Goal: Complete application form

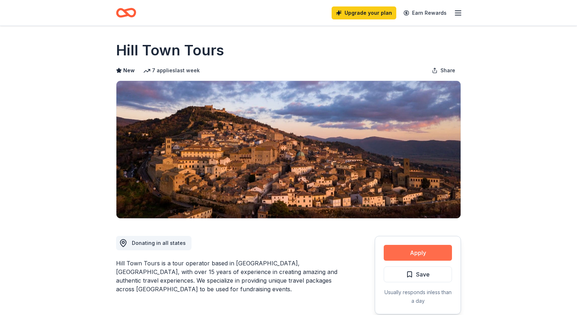
click at [408, 249] on button "Apply" at bounding box center [418, 253] width 68 height 16
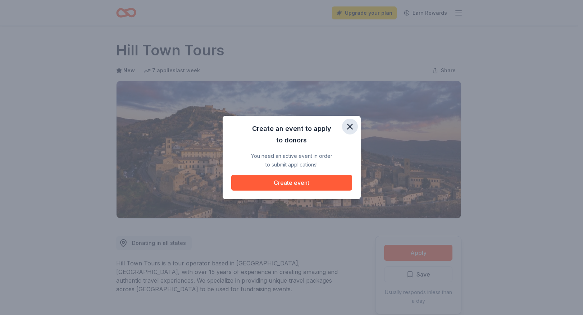
click at [350, 126] on icon "button" at bounding box center [349, 126] width 5 height 5
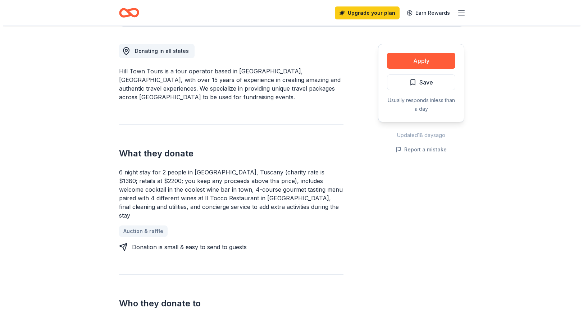
scroll to position [227, 0]
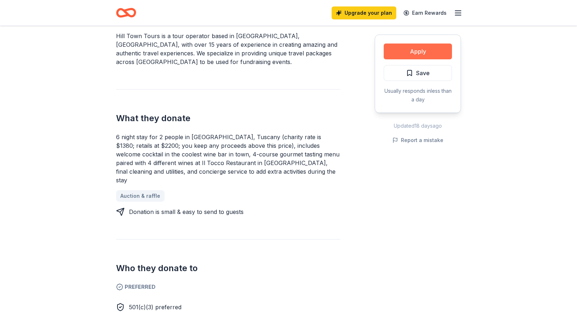
click at [433, 54] on button "Apply" at bounding box center [418, 51] width 68 height 16
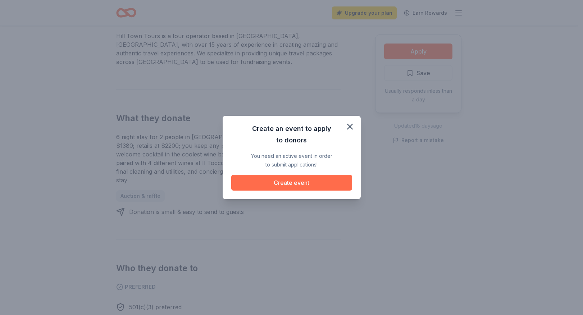
click at [326, 187] on button "Create event" at bounding box center [291, 183] width 121 height 16
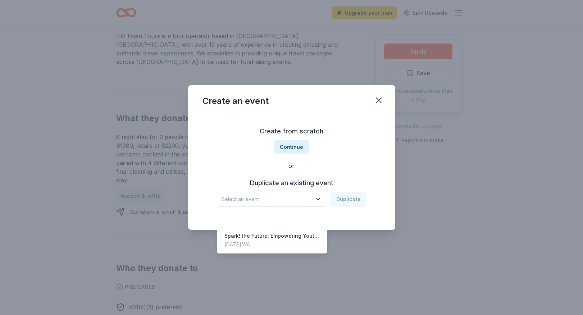
click at [297, 201] on span "Select an event" at bounding box center [266, 199] width 90 height 9
click at [347, 151] on div "Create from scratch Continue or Duplicate an existing event Select an event Dup…" at bounding box center [291, 166] width 178 height 104
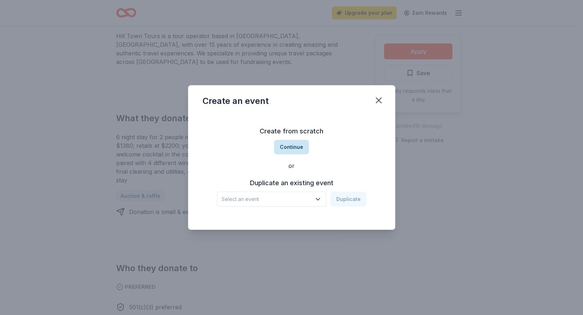
click at [291, 148] on button "Continue" at bounding box center [291, 147] width 35 height 14
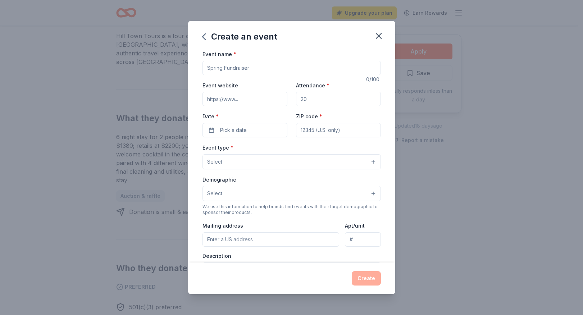
click at [214, 68] on input "Event name *" at bounding box center [291, 68] width 178 height 14
paste input "Igniting Expansion"
type input "Igniting Expansion"
click at [224, 96] on input "Event website" at bounding box center [244, 99] width 85 height 14
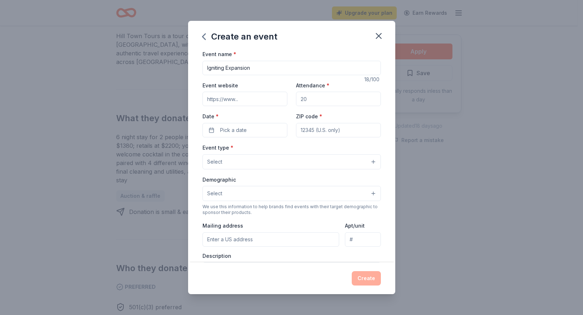
paste input "[URL][DOMAIN_NAME]"
type input "[URL][DOMAIN_NAME]"
click at [320, 100] on input "Attendance *" at bounding box center [338, 99] width 85 height 14
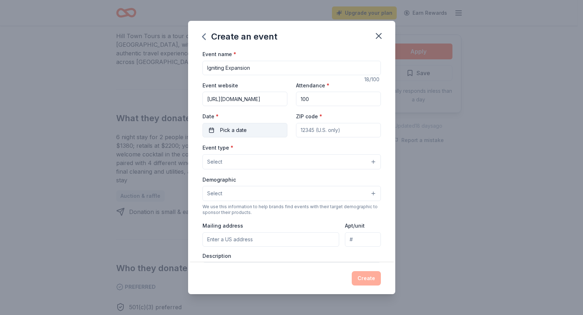
type input "100"
click at [238, 131] on span "Pick a date" at bounding box center [233, 130] width 27 height 9
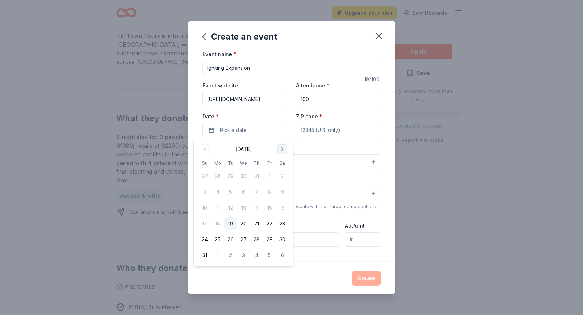
click at [281, 151] on button "Go to next month" at bounding box center [282, 149] width 10 height 10
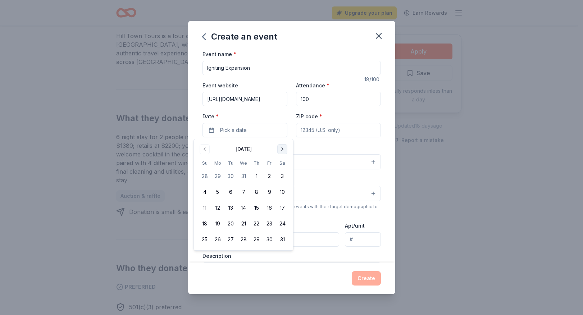
click at [281, 151] on button "Go to next month" at bounding box center [282, 149] width 10 height 10
click at [254, 223] on button "23" at bounding box center [256, 223] width 13 height 13
click at [311, 130] on input "ZIP code *" at bounding box center [338, 130] width 85 height 14
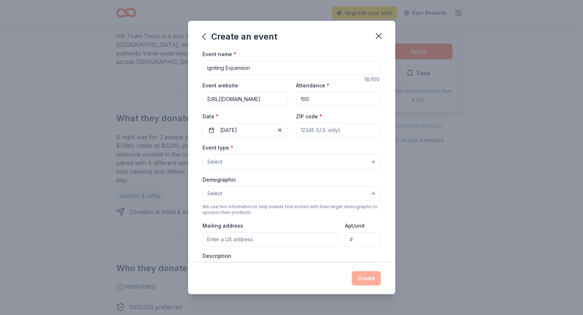
type input "98020"
type input "[STREET_ADDRESS][PERSON_NAME]"
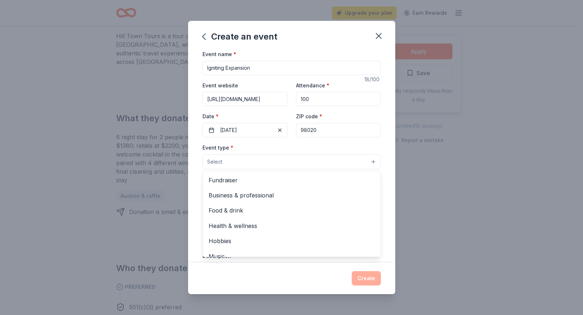
click at [257, 159] on button "Select" at bounding box center [291, 161] width 178 height 15
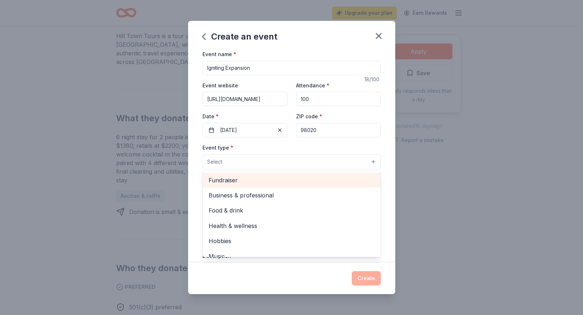
click at [243, 182] on span "Fundraiser" at bounding box center [291, 179] width 166 height 9
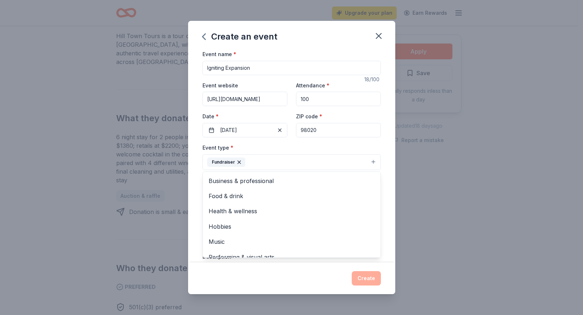
scroll to position [9, 0]
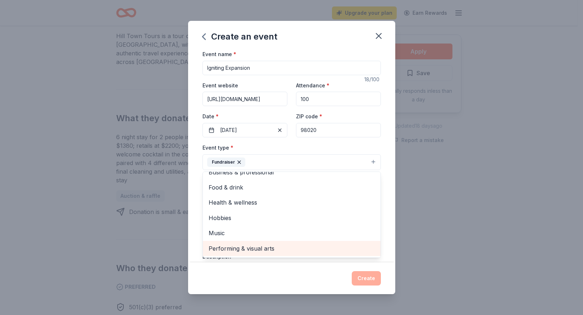
click at [283, 247] on span "Performing & visual arts" at bounding box center [291, 248] width 166 height 9
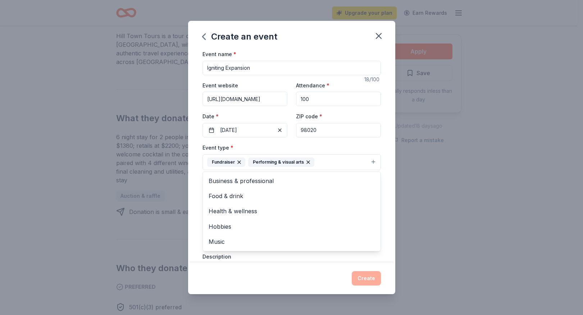
click at [382, 195] on div "Event name * Igniting Expansion 18 /100 Event website [URL][DOMAIN_NAME] Attend…" at bounding box center [291, 156] width 207 height 213
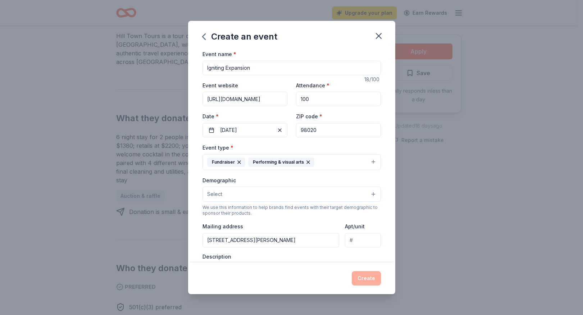
click at [255, 195] on button "Select" at bounding box center [291, 194] width 178 height 15
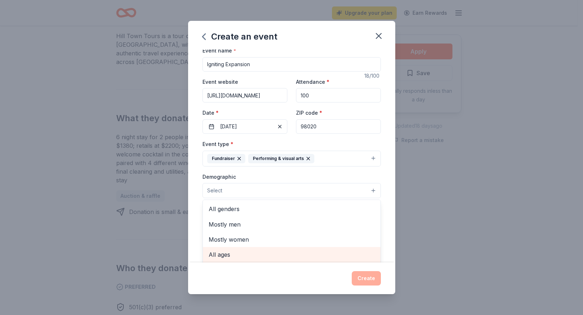
click at [239, 259] on div "All ages" at bounding box center [292, 254] width 178 height 15
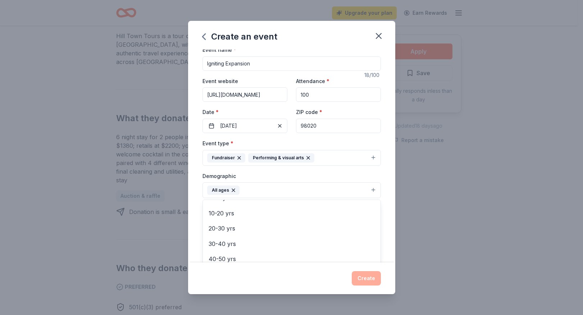
scroll to position [54, 0]
click at [231, 190] on icon "button" at bounding box center [233, 190] width 6 height 6
click at [236, 191] on button "Select" at bounding box center [291, 189] width 178 height 15
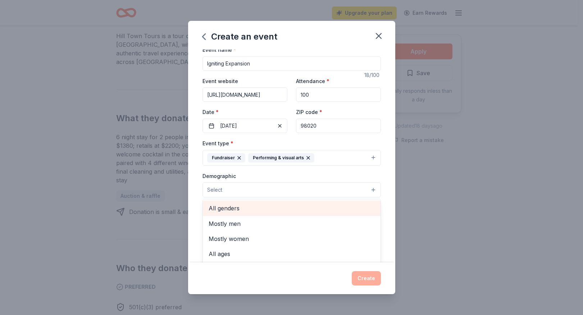
click at [244, 211] on span "All genders" at bounding box center [291, 207] width 166 height 9
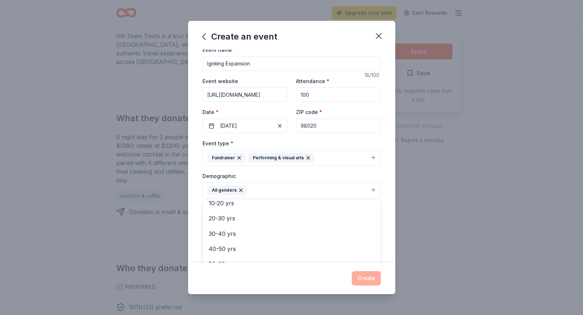
scroll to position [66, 0]
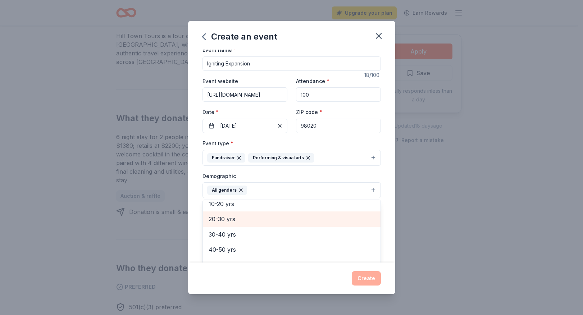
click at [230, 217] on span "20-30 yrs" at bounding box center [291, 218] width 166 height 9
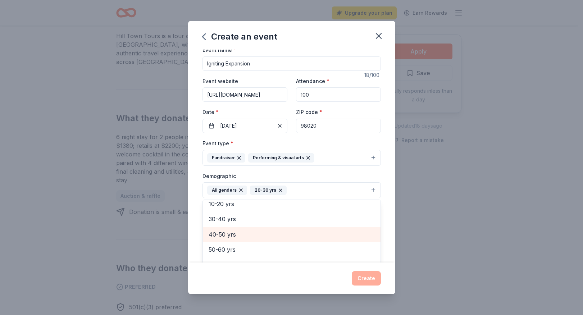
click at [228, 234] on span "40-50 yrs" at bounding box center [291, 234] width 166 height 9
click at [229, 234] on span "50-60 yrs" at bounding box center [291, 234] width 166 height 9
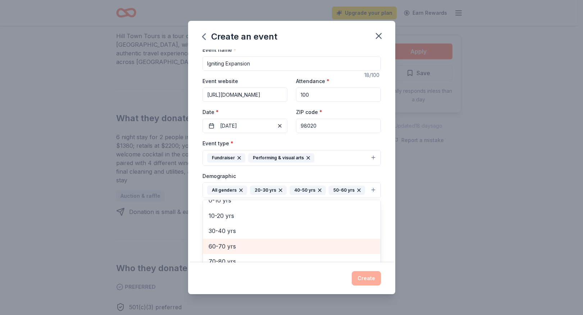
scroll to position [8, 0]
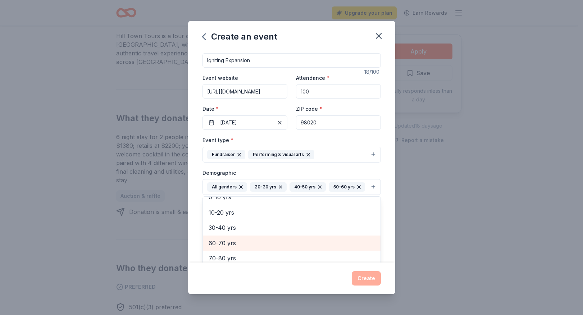
click at [230, 248] on span "60-70 yrs" at bounding box center [291, 242] width 166 height 9
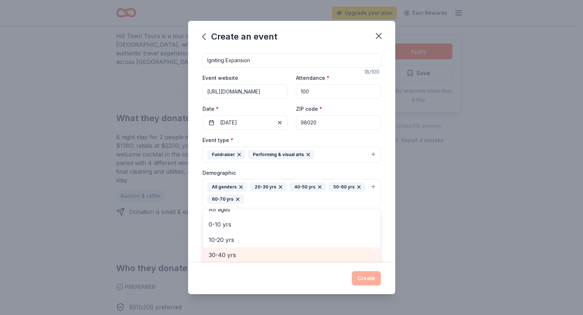
scroll to position [39, 0]
click at [385, 247] on div "Event name * Igniting Expansion 18 /100 Event website [URL][DOMAIN_NAME] Attend…" at bounding box center [291, 156] width 207 height 213
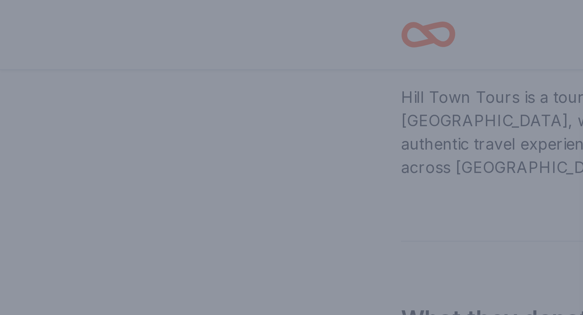
scroll to position [95, 0]
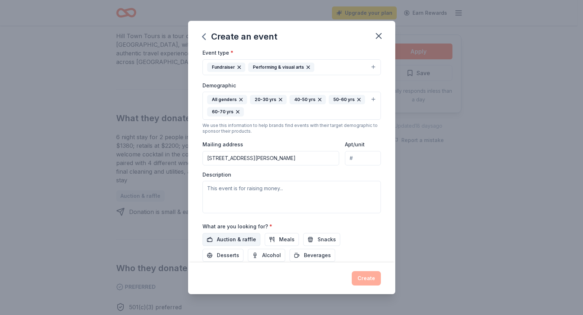
click at [242, 240] on span "Auction & raffle" at bounding box center [236, 239] width 39 height 9
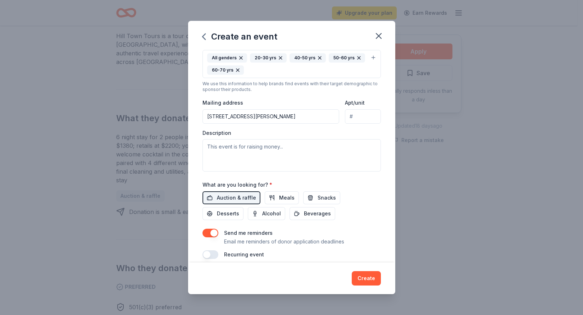
scroll to position [144, 0]
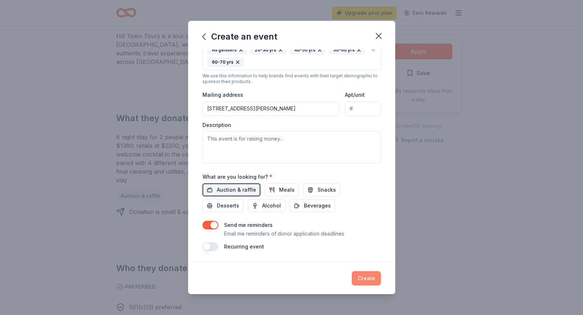
click at [368, 279] on button "Create" at bounding box center [366, 278] width 29 height 14
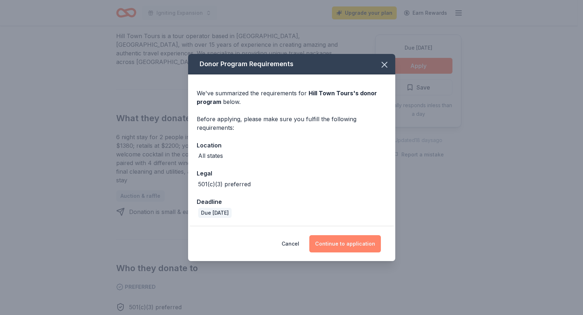
click at [351, 244] on button "Continue to application" at bounding box center [345, 243] width 72 height 17
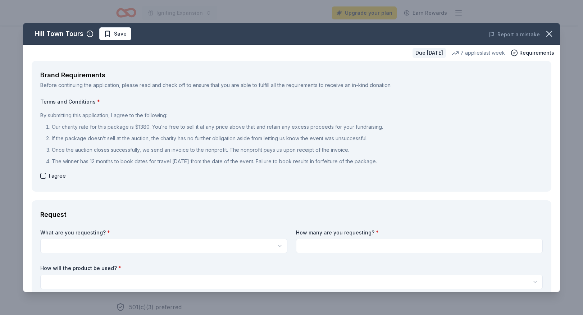
click at [42, 174] on button "button" at bounding box center [43, 176] width 6 height 6
checkbox input "true"
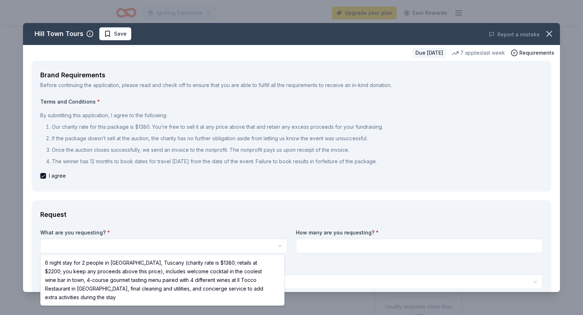
click at [58, 246] on html "Igniting Expansion Upgrade your plan Earn Rewards Due [DATE] [GEOGRAPHIC_DATA] …" at bounding box center [291, 157] width 583 height 315
select select "6 night stay for 2 people in [GEOGRAPHIC_DATA], Tuscany (charity rate is $1380;…"
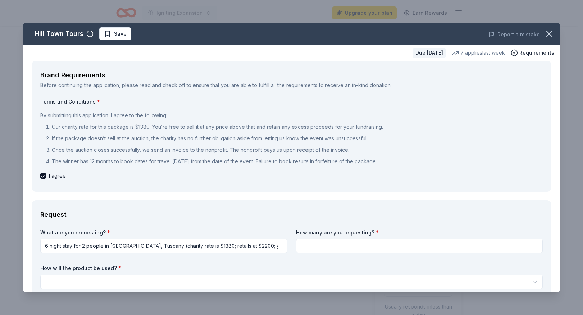
click at [308, 249] on input at bounding box center [419, 246] width 247 height 14
type input "1"
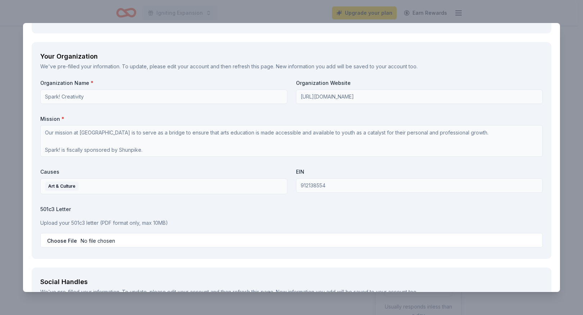
scroll to position [778, 0]
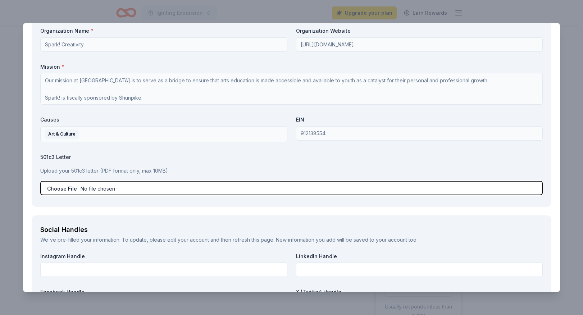
click at [93, 190] on input "file" at bounding box center [291, 188] width 502 height 14
type input "C:\fakepath\Shunpike - 501c3 Final Ruling Determination Letter.pdf"
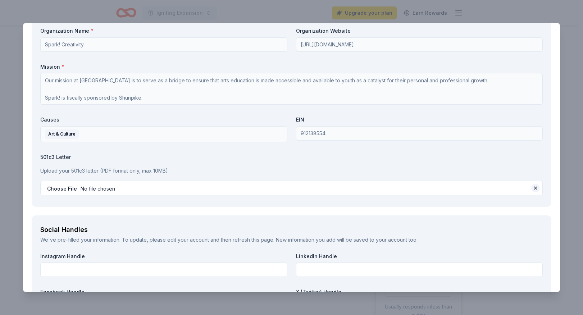
click at [531, 188] on button at bounding box center [535, 188] width 9 height 9
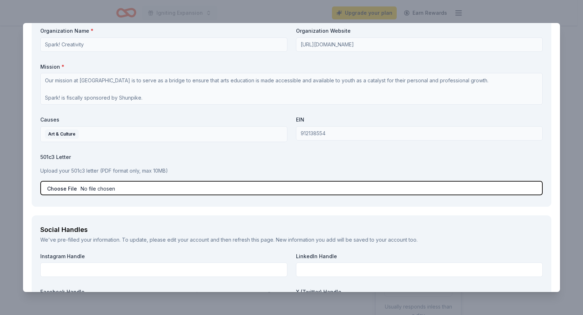
click at [118, 189] on input "file" at bounding box center [291, 188] width 502 height 14
type input "C:\fakepath\FiscalSponsorshipUmbrellaLetter_Spark! Creativity.pdf"
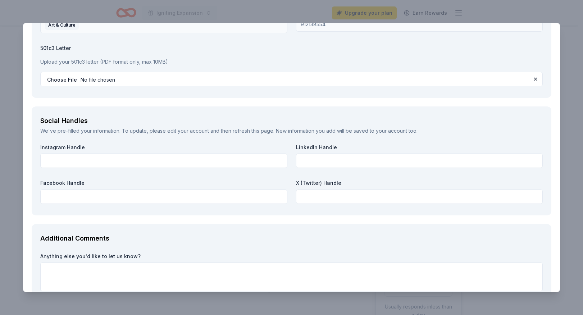
click at [371, 48] on label "501c3 Letter" at bounding box center [291, 48] width 502 height 7
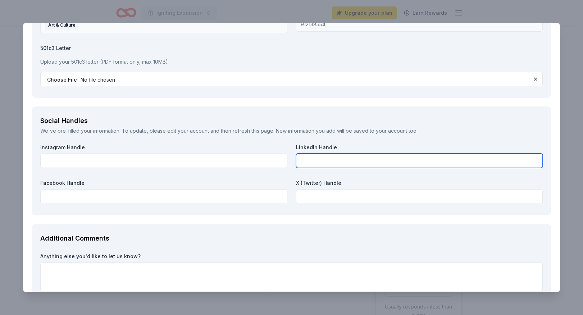
click at [313, 164] on input "text" at bounding box center [419, 160] width 247 height 14
paste input "[URL][DOMAIN_NAME]"
type input "[URL][DOMAIN_NAME]"
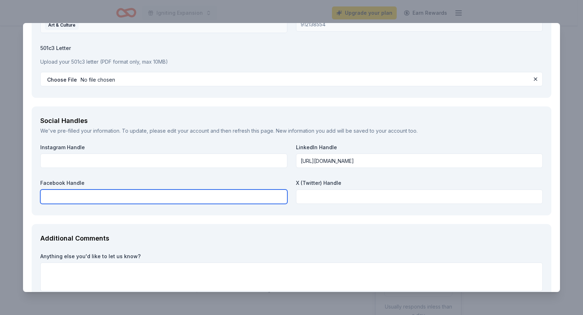
click at [63, 195] on input "text" at bounding box center [163, 196] width 247 height 14
paste input "[URL][DOMAIN_NAME]"
type input "[URL][DOMAIN_NAME]"
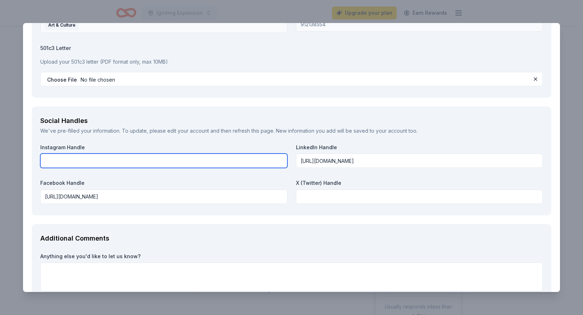
click at [78, 161] on input "text" at bounding box center [163, 160] width 247 height 14
paste input "[URL][DOMAIN_NAME]"
type input "[URL][DOMAIN_NAME]"
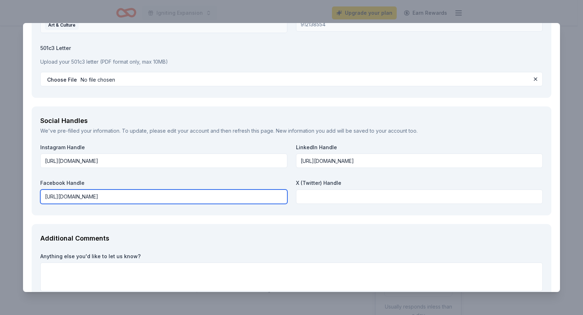
drag, startPoint x: 169, startPoint y: 197, endPoint x: 30, endPoint y: 198, distance: 138.8
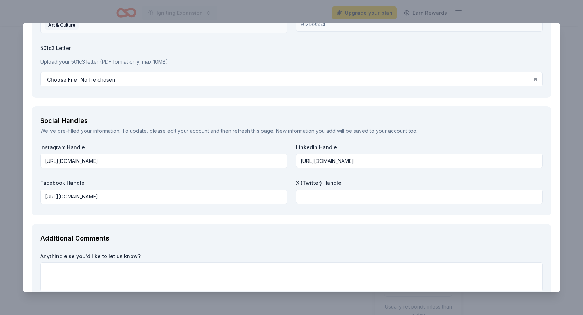
click at [297, 212] on div "Social Handles We've pre-filled your information. To update, please edit your a…" at bounding box center [291, 160] width 519 height 109
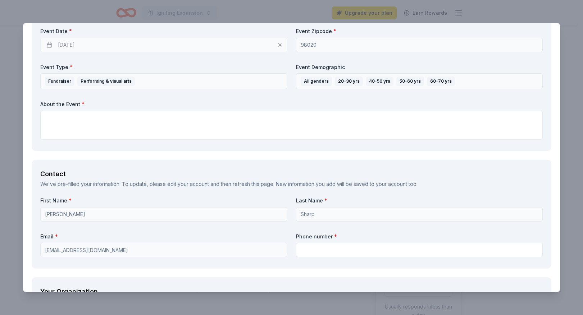
scroll to position [494, 0]
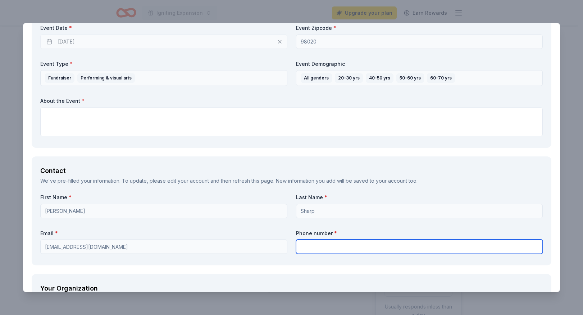
click at [316, 249] on input "text" at bounding box center [419, 246] width 247 height 14
type input "2066180249"
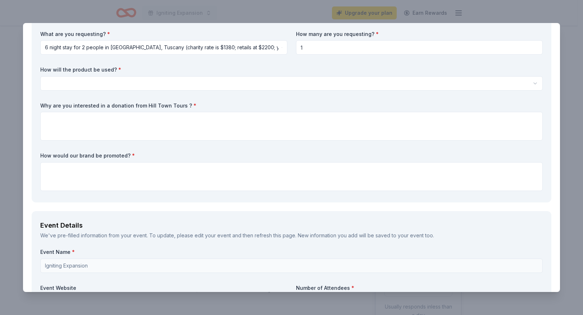
scroll to position [182, 0]
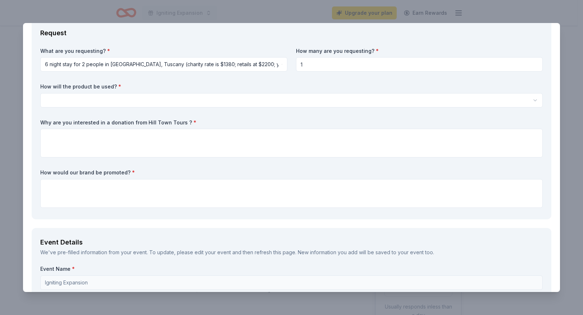
click at [90, 97] on html "Igniting Expansion Upgrade your plan Earn Rewards Due [DATE] [GEOGRAPHIC_DATA] …" at bounding box center [291, 157] width 583 height 315
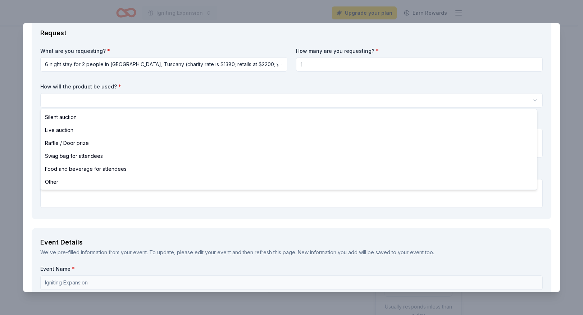
select select "liveAuction"
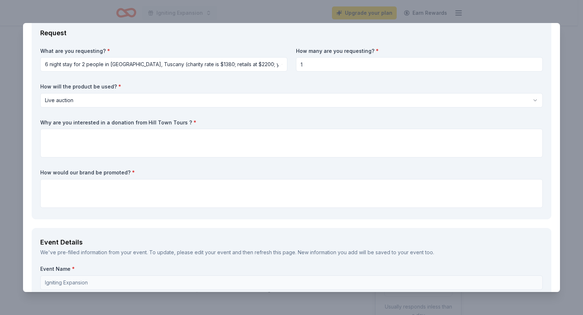
click at [86, 102] on html "Igniting Expansion Upgrade your plan Earn Rewards Due [DATE] [GEOGRAPHIC_DATA] …" at bounding box center [291, 157] width 583 height 315
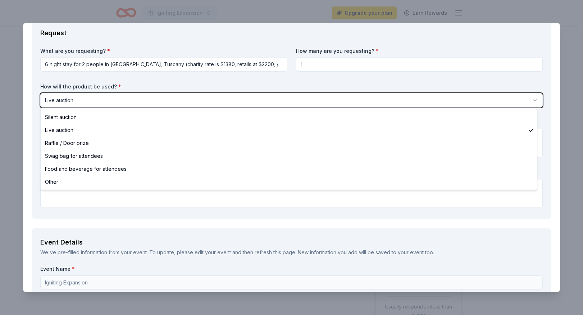
click at [183, 63] on html "Igniting Expansion Upgrade your plan Earn Rewards Due [DATE] [GEOGRAPHIC_DATA] …" at bounding box center [291, 157] width 583 height 315
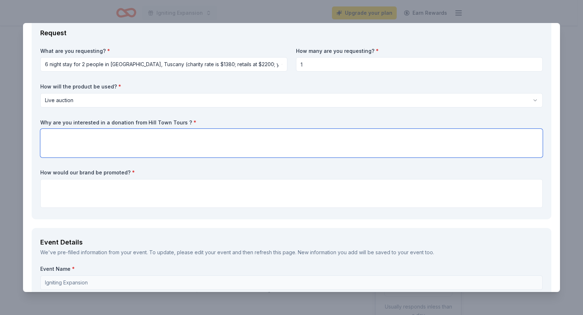
click at [68, 139] on textarea at bounding box center [291, 143] width 502 height 29
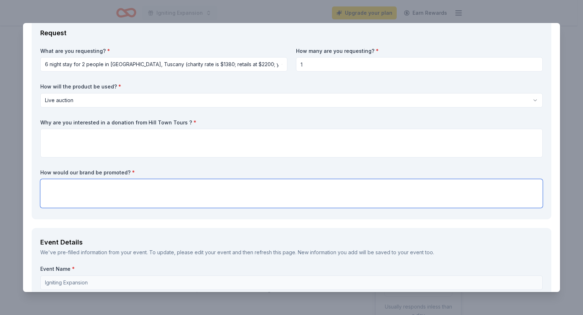
click at [66, 189] on textarea at bounding box center [291, 193] width 502 height 29
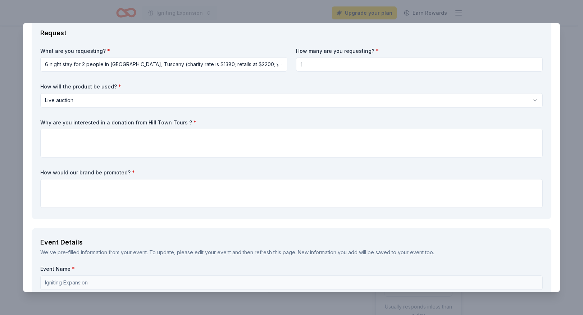
drag, startPoint x: 133, startPoint y: 174, endPoint x: 51, endPoint y: 135, distance: 90.7
click at [50, 134] on div "What are you requesting? * 6 night stay for 2 people in [GEOGRAPHIC_DATA], [GEO…" at bounding box center [291, 128] width 502 height 163
